Goal: Entertainment & Leisure: Consume media (video, audio)

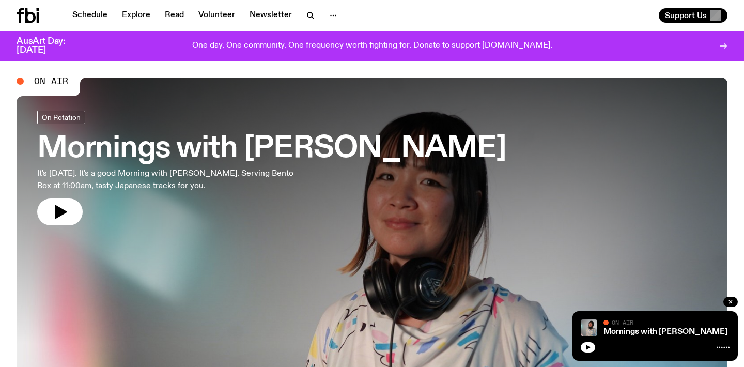
scroll to position [5, 0]
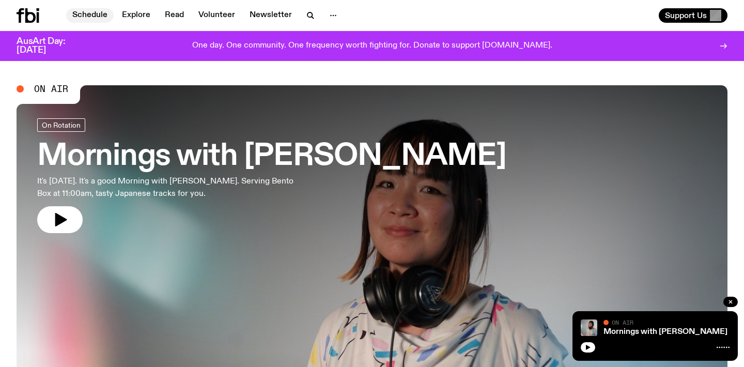
click at [96, 13] on link "Schedule" at bounding box center [90, 15] width 48 height 14
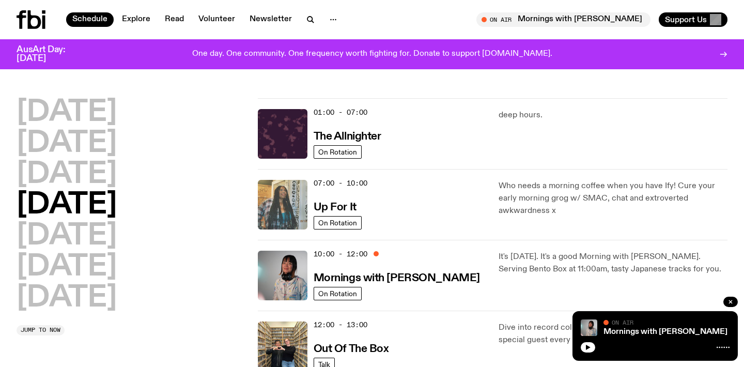
click at [304, 200] on img at bounding box center [283, 205] width 50 height 50
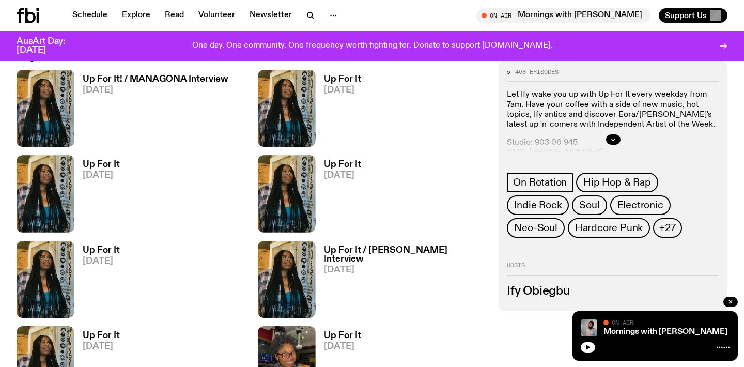
scroll to position [470, 0]
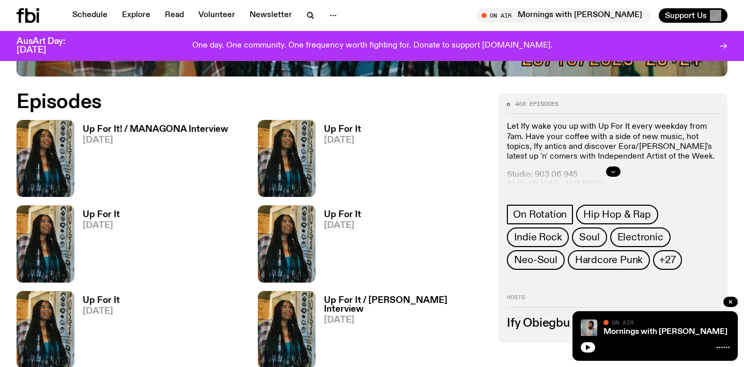
click at [615, 172] on icon "button" at bounding box center [613, 171] width 6 height 6
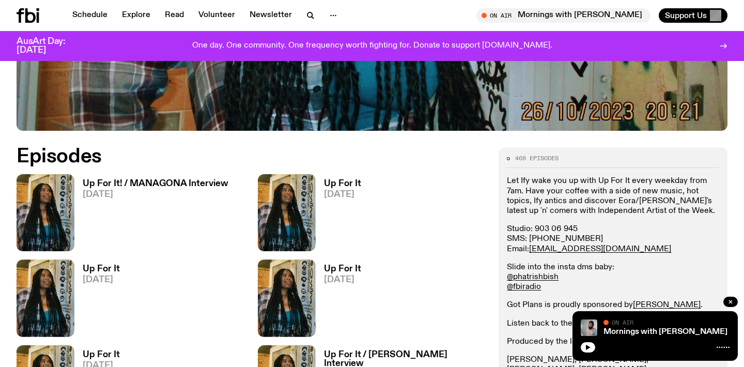
scroll to position [435, 0]
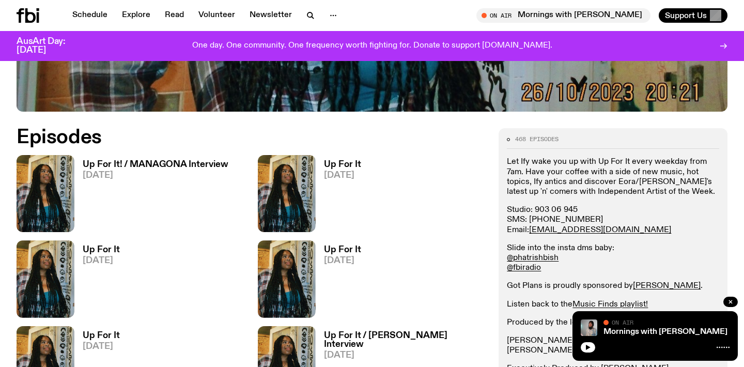
click at [166, 166] on h3 "Up For It! / MANAGONA Interview" at bounding box center [156, 164] width 146 height 9
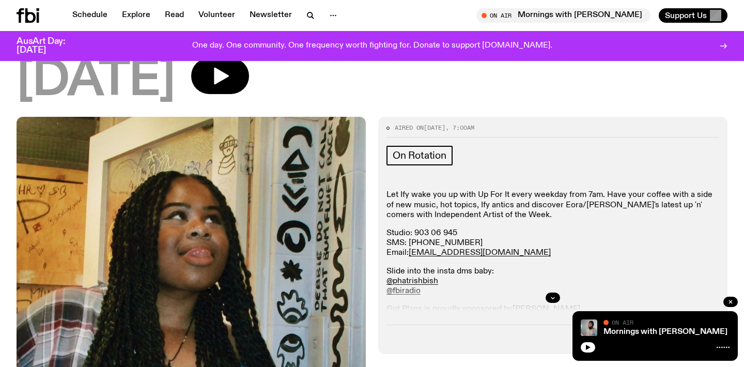
scroll to position [177, 0]
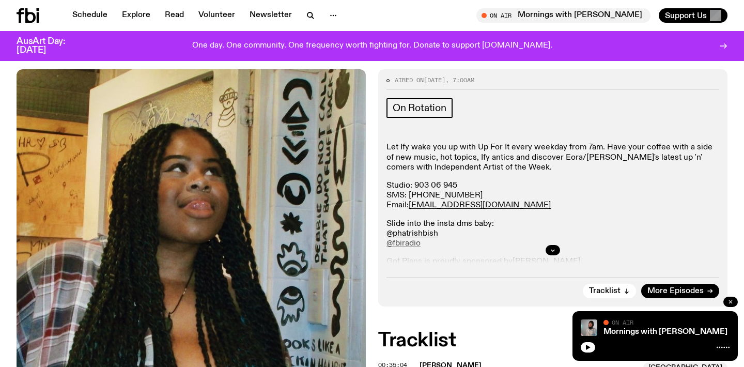
click at [729, 301] on icon "button" at bounding box center [730, 301] width 3 height 3
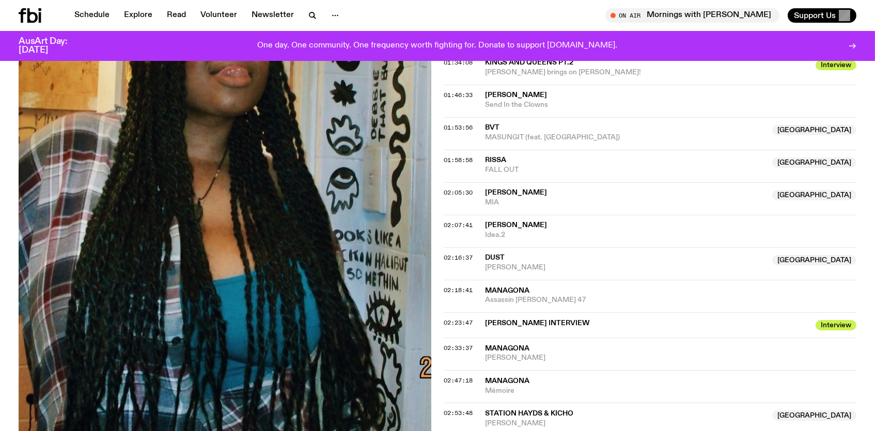
scroll to position [930, 0]
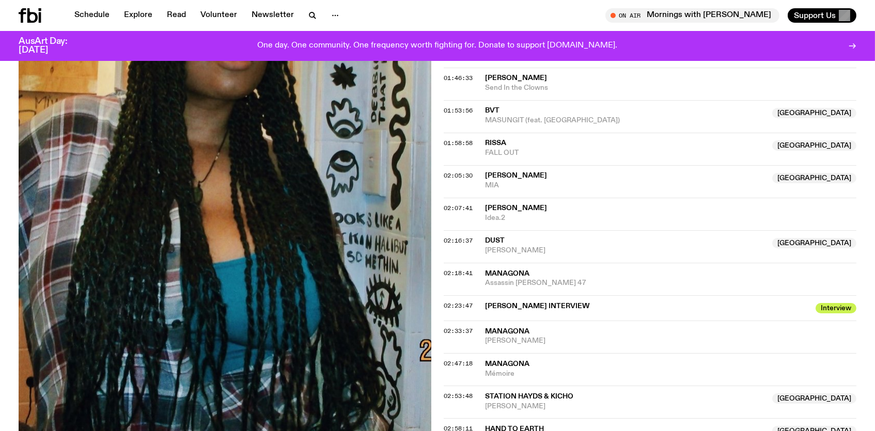
click at [553, 302] on span "[PERSON_NAME] INTERVIEW" at bounding box center [647, 307] width 324 height 10
click at [743, 306] on span "Interview" at bounding box center [835, 308] width 41 height 10
click at [463, 302] on span "02:23:47" at bounding box center [458, 306] width 29 height 8
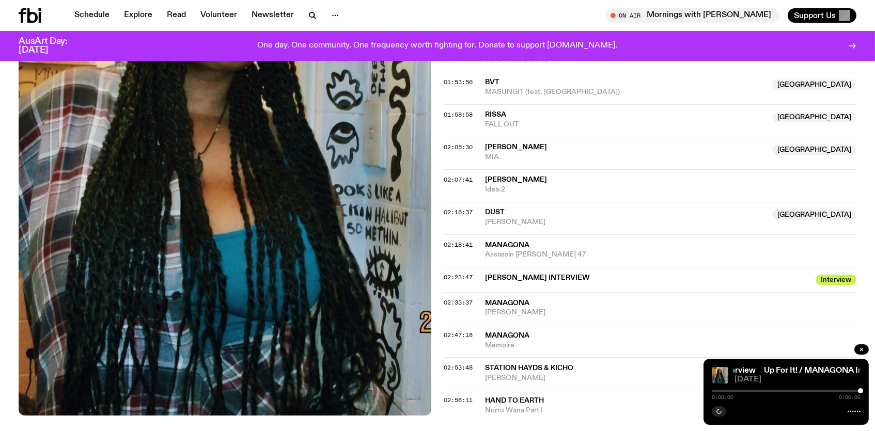
scroll to position [961, 0]
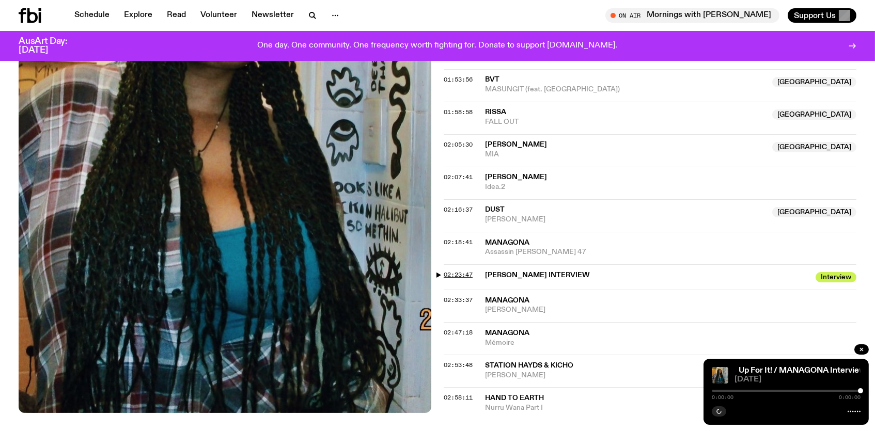
click at [450, 273] on span "02:23:47" at bounding box center [458, 275] width 29 height 8
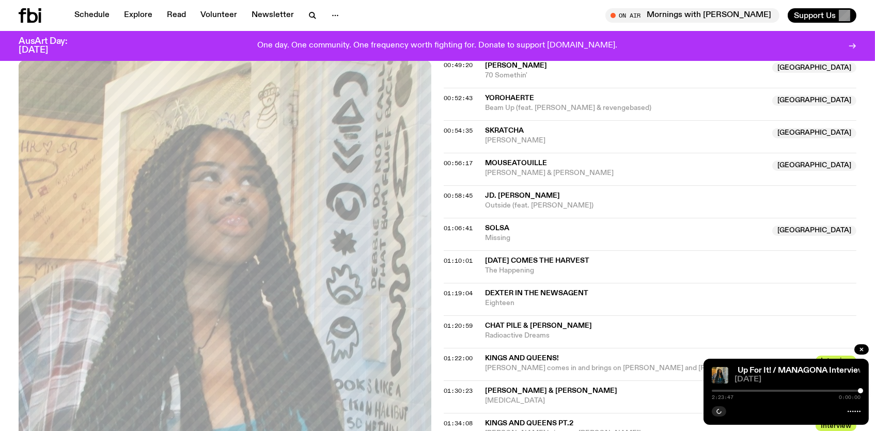
scroll to position [556, 0]
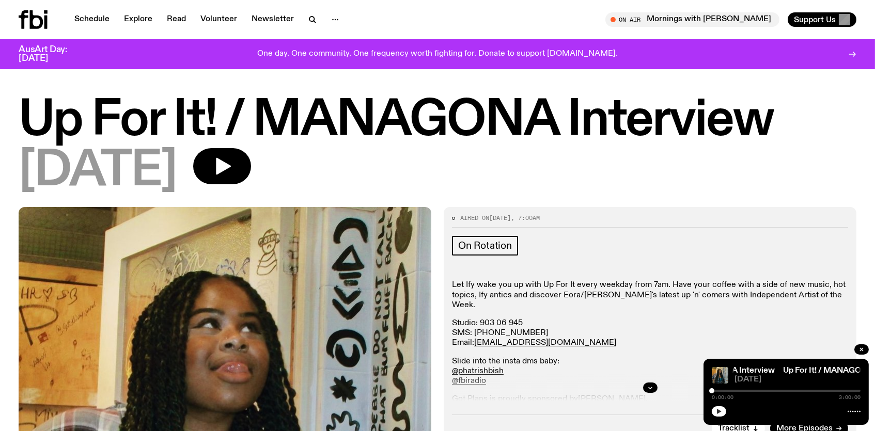
click at [721, 410] on icon "button" at bounding box center [719, 412] width 6 height 6
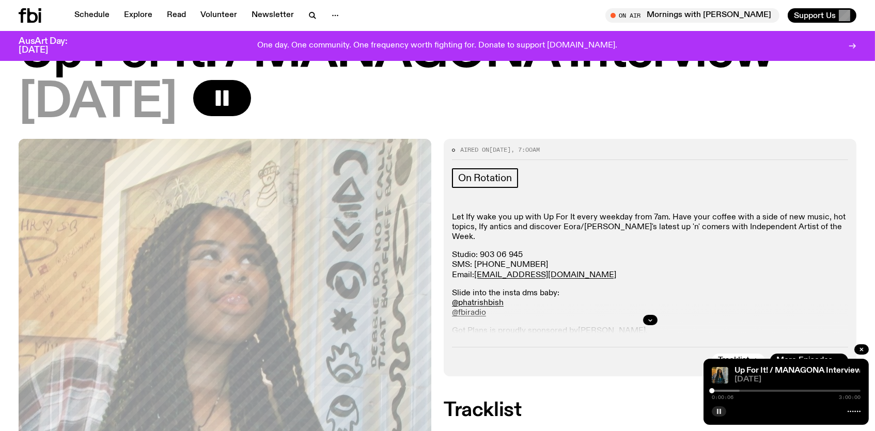
scroll to position [81, 0]
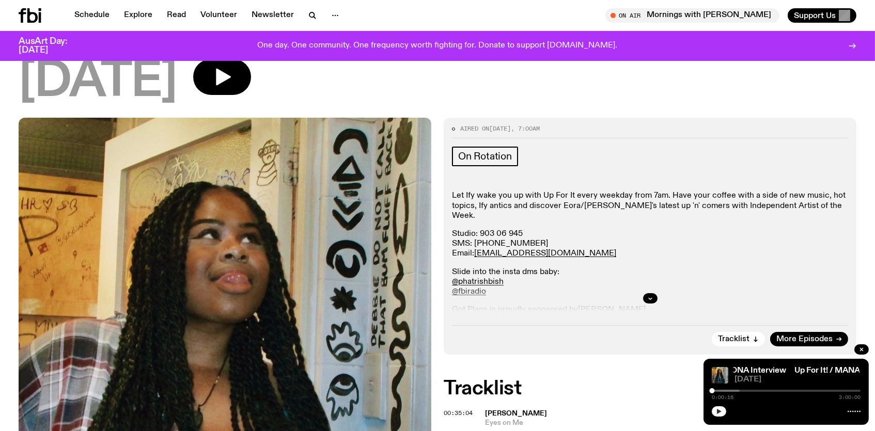
click at [718, 412] on icon "button" at bounding box center [719, 411] width 5 height 5
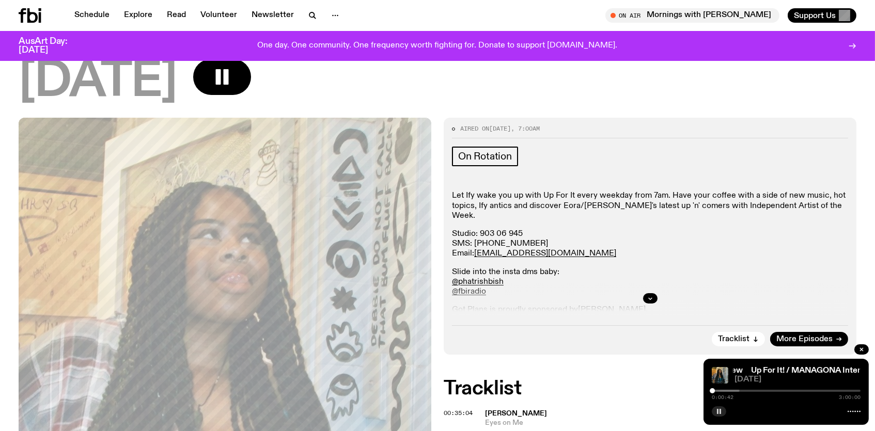
drag, startPoint x: 704, startPoint y: 4, endPoint x: 598, endPoint y: 91, distance: 137.6
click at [598, 91] on div "[DATE]" at bounding box center [438, 82] width 838 height 46
click at [717, 411] on rect "button" at bounding box center [718, 411] width 2 height 5
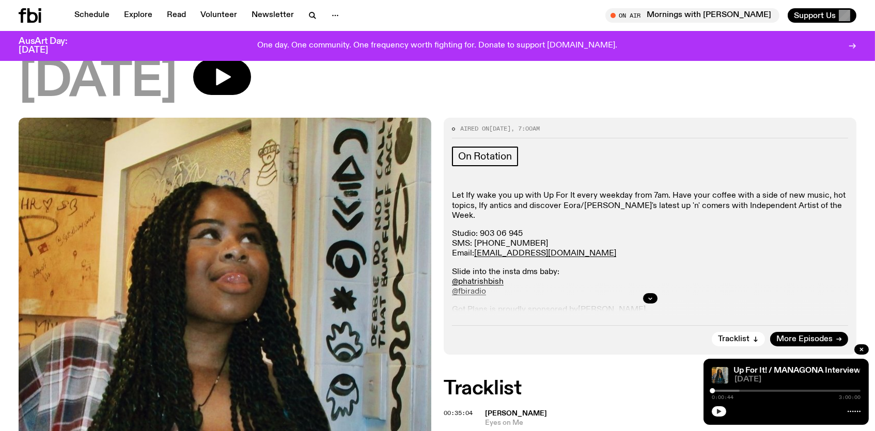
click at [718, 412] on icon "button" at bounding box center [719, 411] width 5 height 5
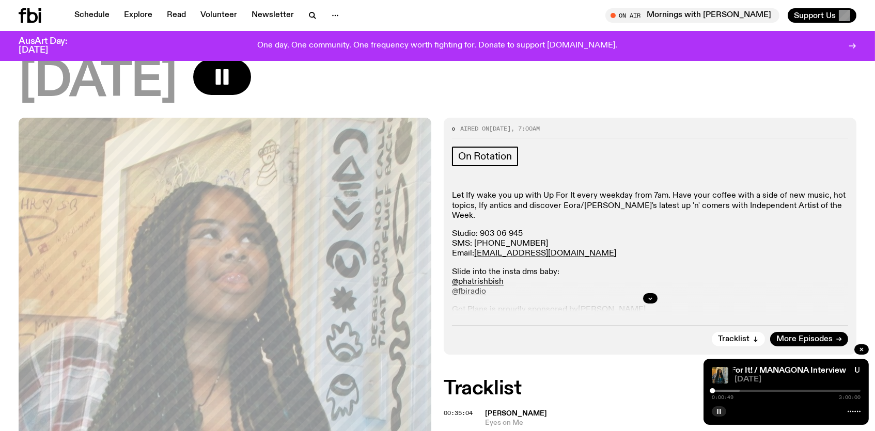
click at [723, 390] on div at bounding box center [665, 391] width 149 height 2
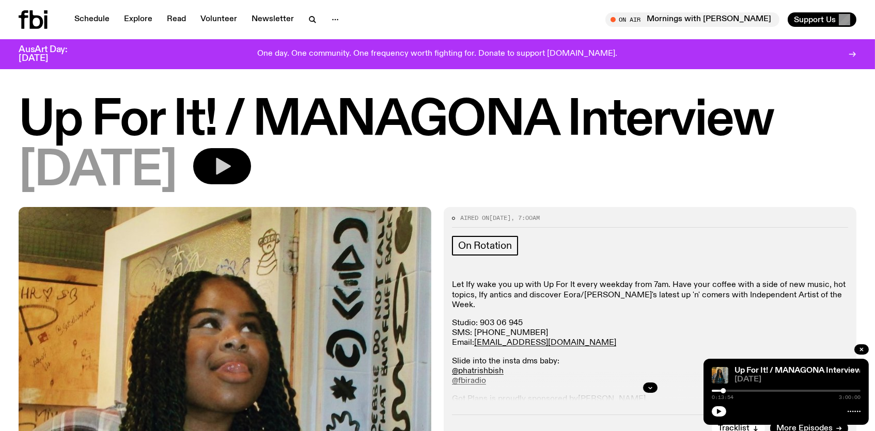
click at [251, 165] on button "button" at bounding box center [222, 166] width 58 height 36
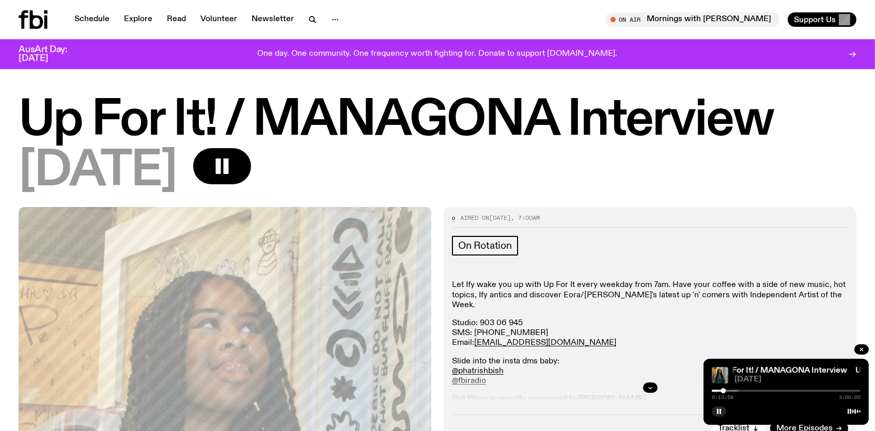
click at [788, 383] on span "[DATE]" at bounding box center [797, 380] width 126 height 8
click at [781, 371] on link "Up For It! / MANAGONA Interview" at bounding box center [775, 371] width 127 height 8
click at [777, 372] on link "Up For It! / MANAGONA Interview" at bounding box center [759, 371] width 127 height 8
click at [777, 372] on link "Up For It! / MANAGONA Interview" at bounding box center [753, 371] width 127 height 8
click at [777, 372] on link "Up For It! / MANAGONA Interview" at bounding box center [749, 371] width 127 height 8
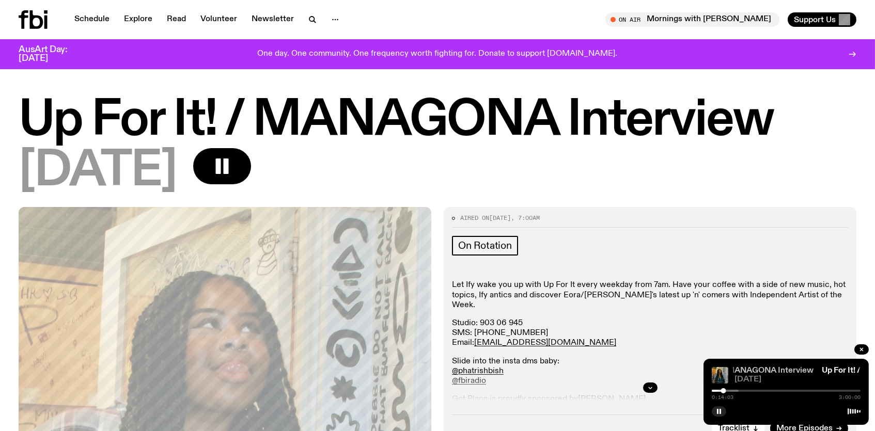
click at [777, 372] on link "Up For It! / MANAGONA Interview" at bounding box center [749, 371] width 127 height 8
click at [721, 413] on icon "button" at bounding box center [719, 412] width 6 height 6
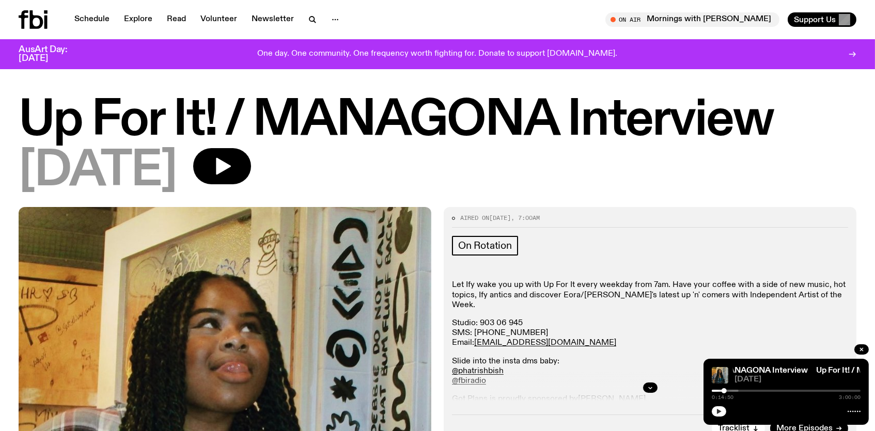
click at [718, 413] on icon "button" at bounding box center [719, 411] width 5 height 5
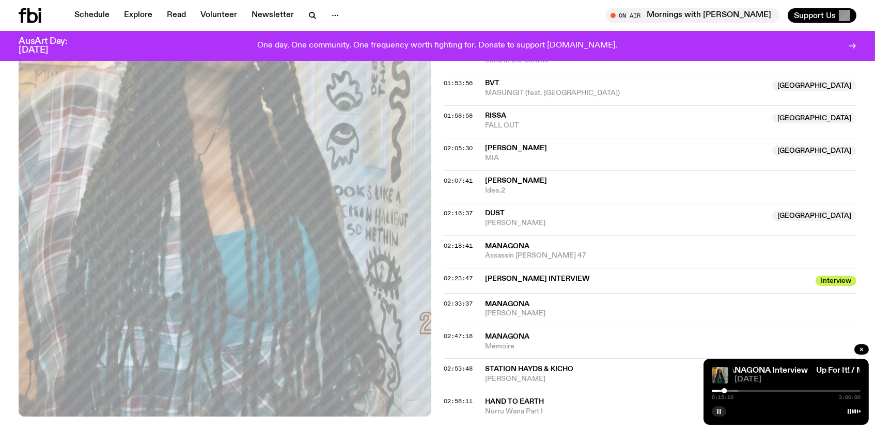
scroll to position [959, 0]
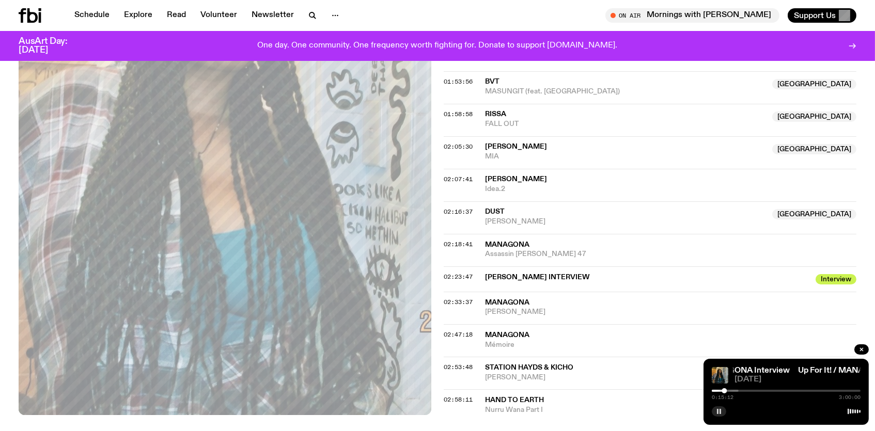
click at [449, 276] on span "02:23:47" at bounding box center [458, 277] width 29 height 8
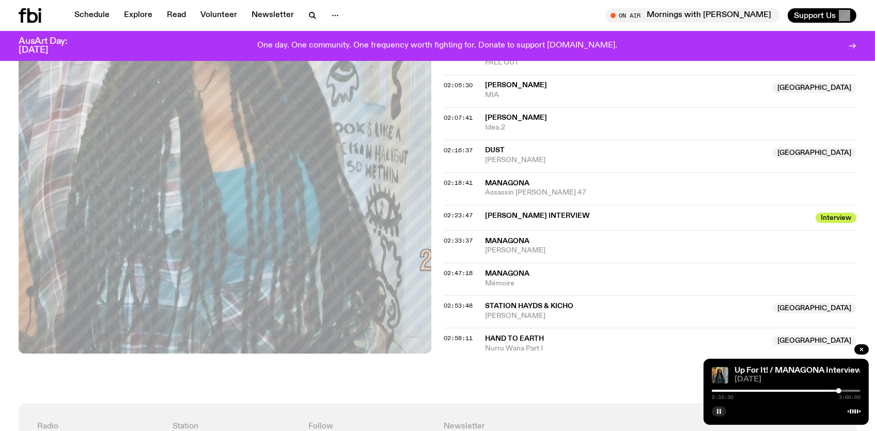
scroll to position [1023, 0]
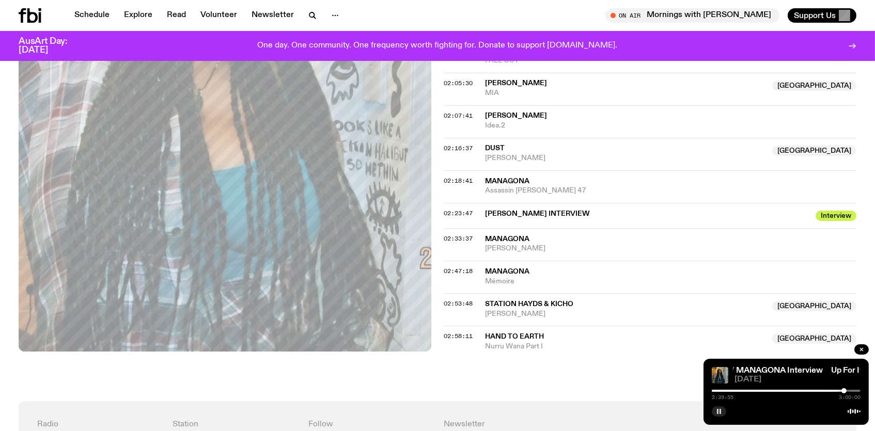
click at [844, 389] on div at bounding box center [843, 390] width 5 height 5
click at [842, 390] on div at bounding box center [842, 390] width 5 height 5
click at [719, 415] on button "button" at bounding box center [719, 411] width 14 height 10
